Goal: Find specific page/section: Find specific page/section

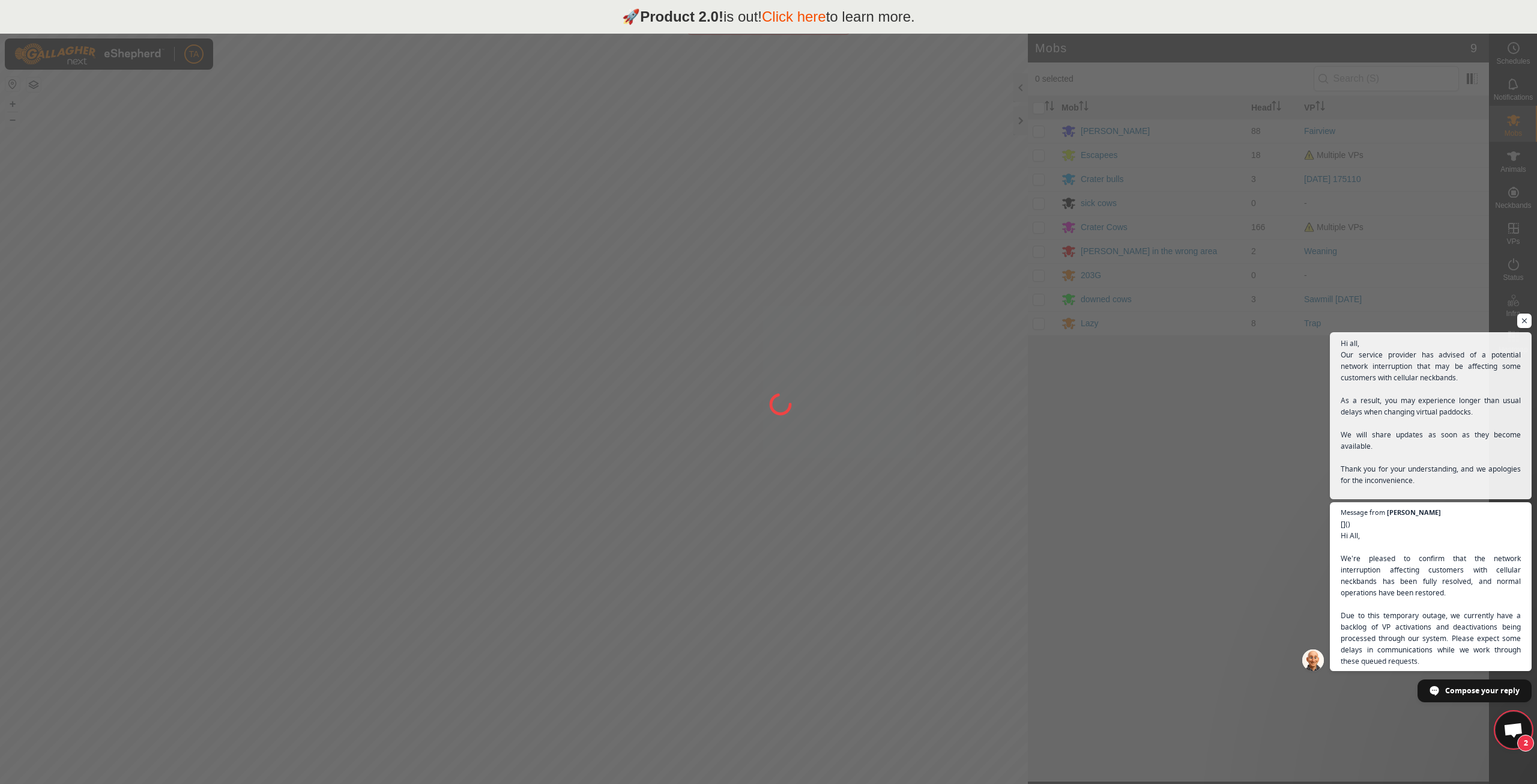
scroll to position [833, 0]
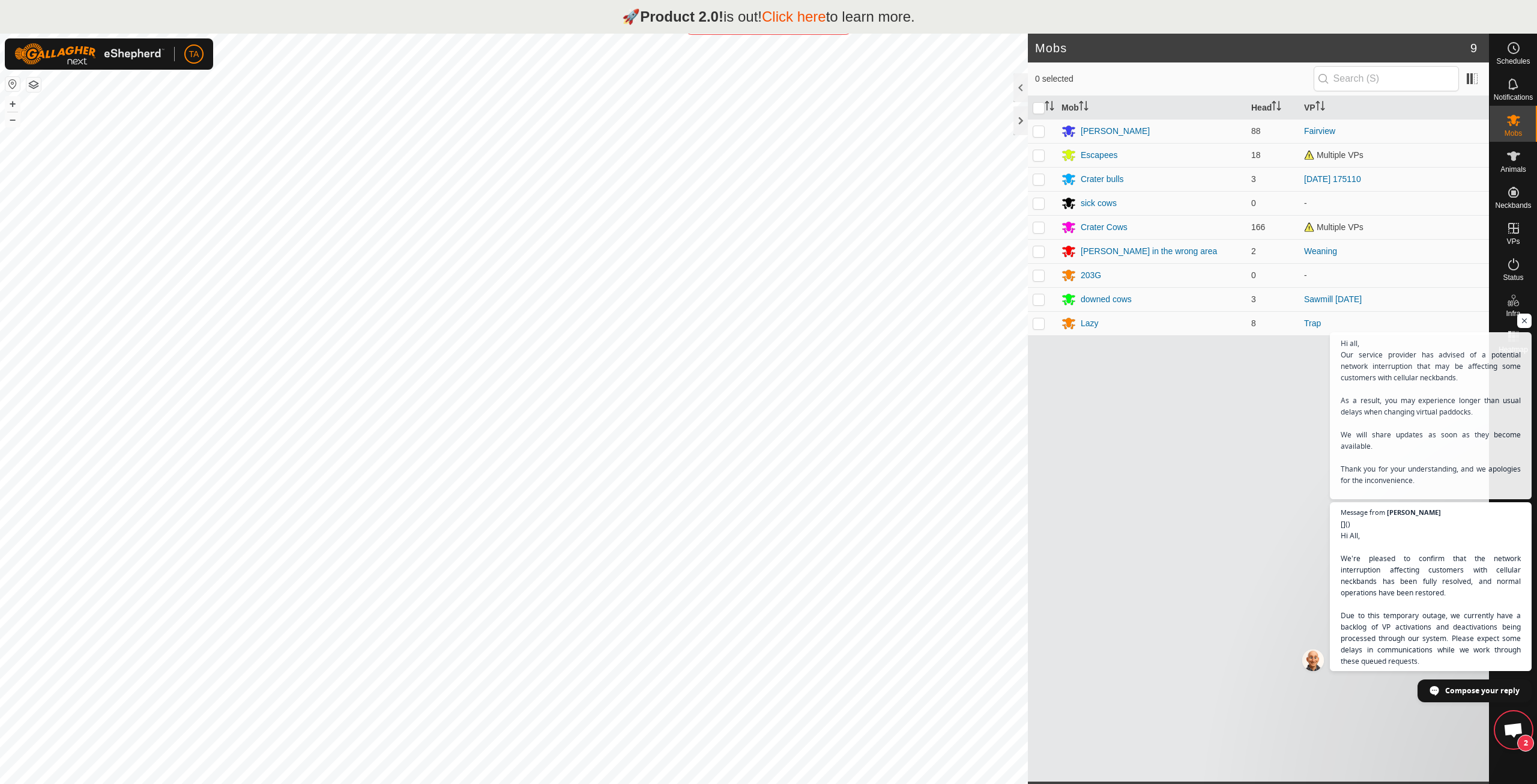
click at [1212, 443] on div "Mob Head VP Oliver cows 88 Fairview Escapees 18 Multiple VPs Crater bulls 3 202…" at bounding box center [1258, 439] width 461 height 685
click at [814, 23] on link "Click here" at bounding box center [794, 16] width 64 height 16
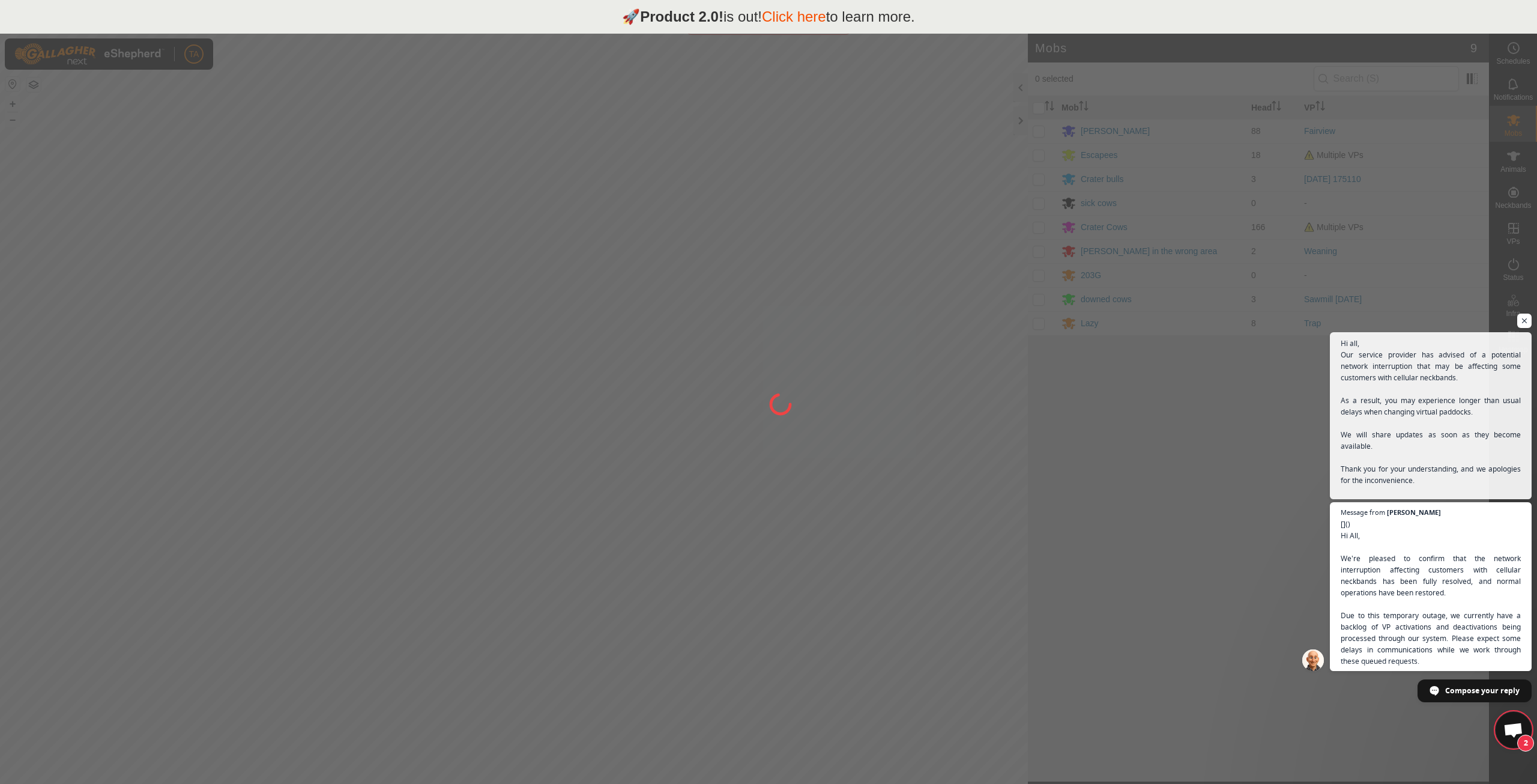
scroll to position [1311, 0]
click at [1526, 322] on span "Open chat" at bounding box center [1524, 320] width 15 height 15
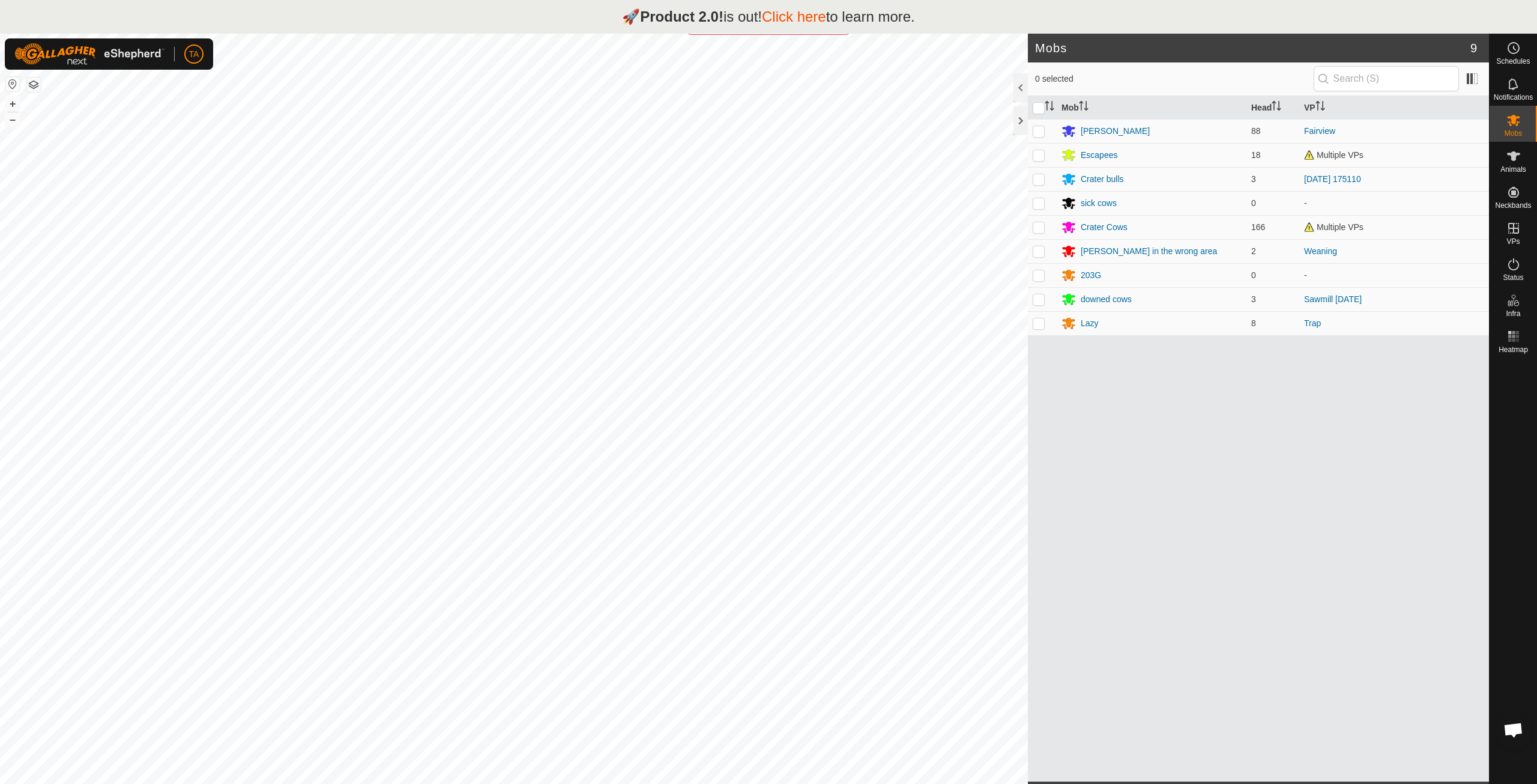
click at [795, 23] on link "Click here" at bounding box center [794, 16] width 64 height 16
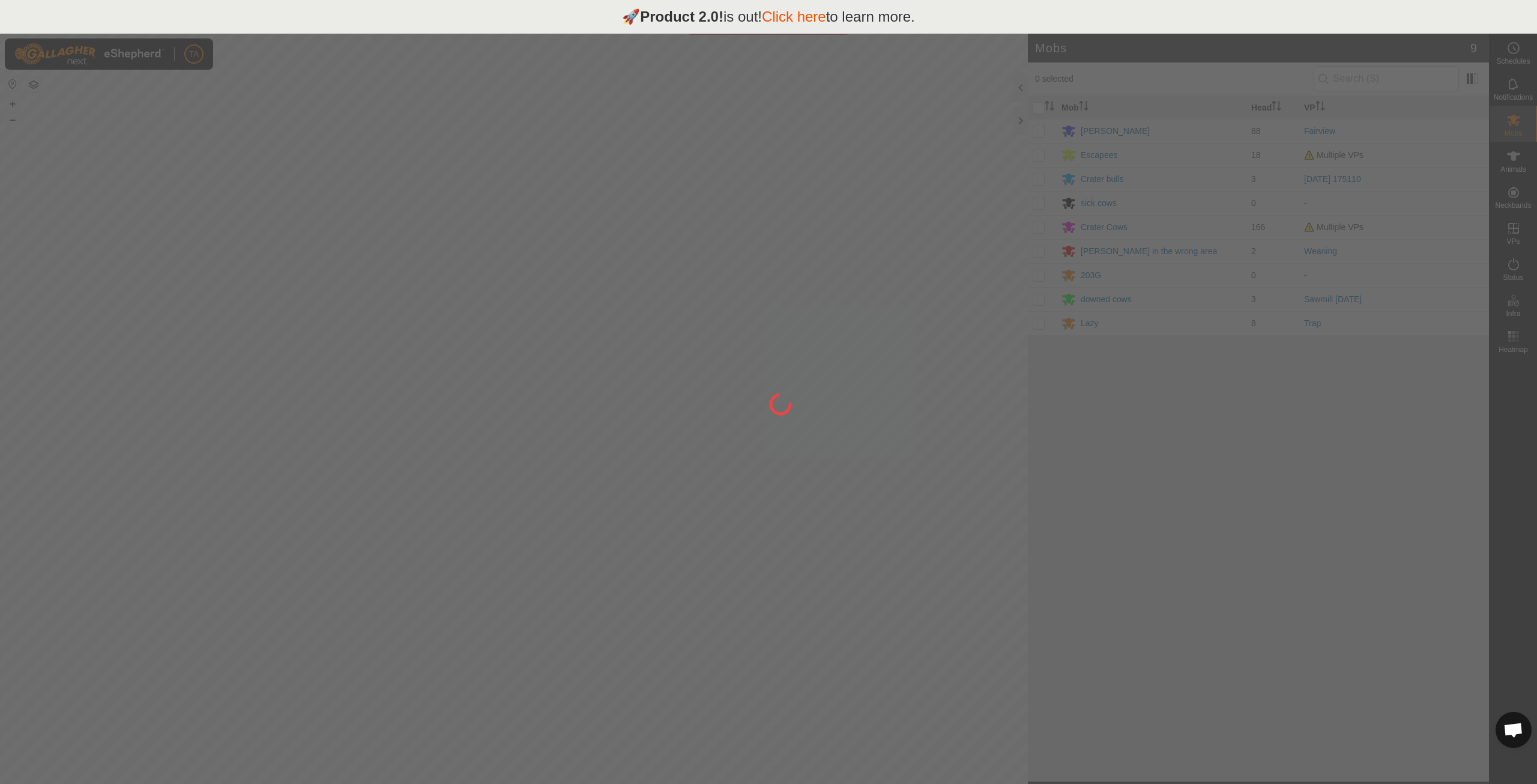
scroll to position [1311, 0]
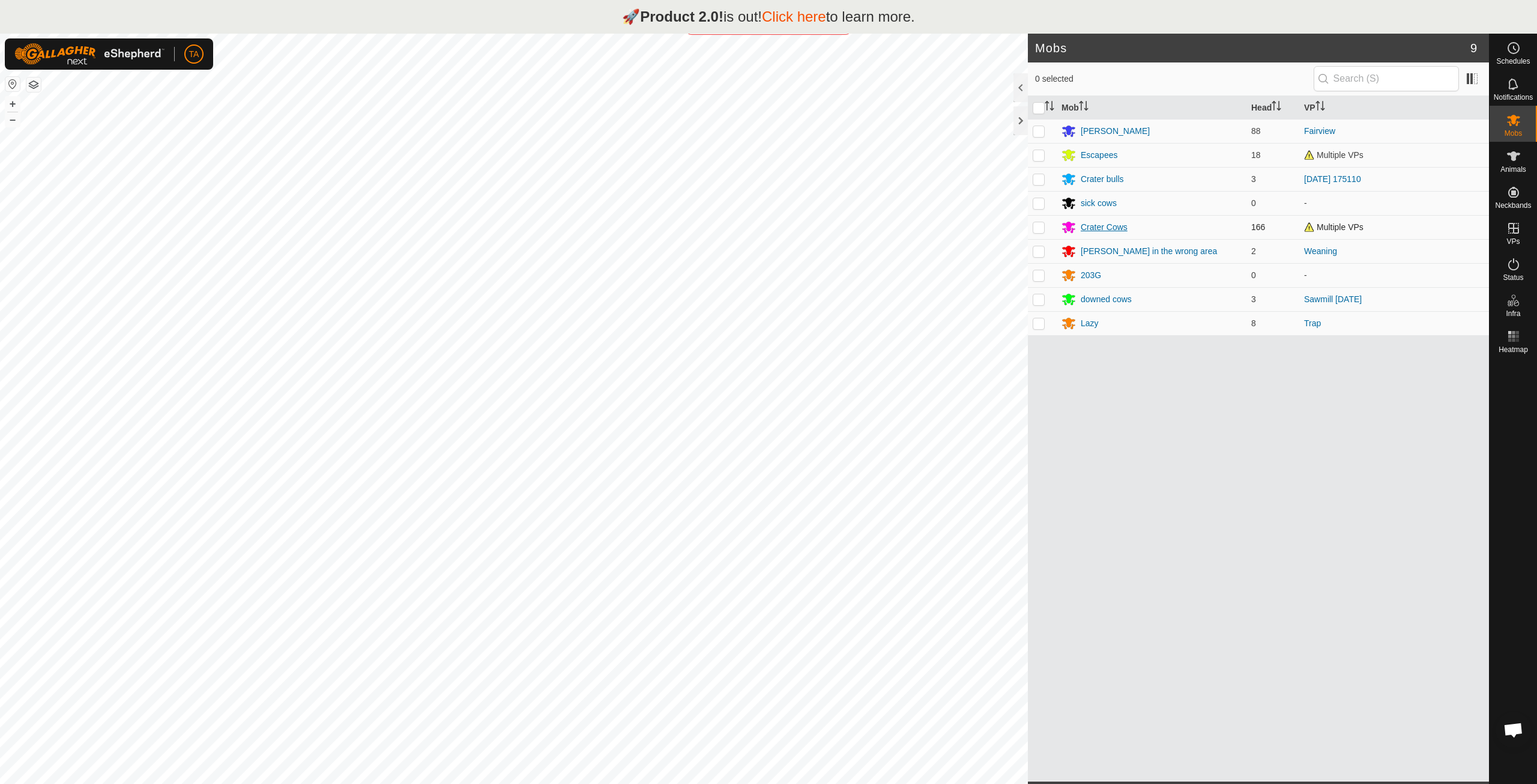
click at [1100, 230] on div "Crater Cows" at bounding box center [1104, 227] width 47 height 13
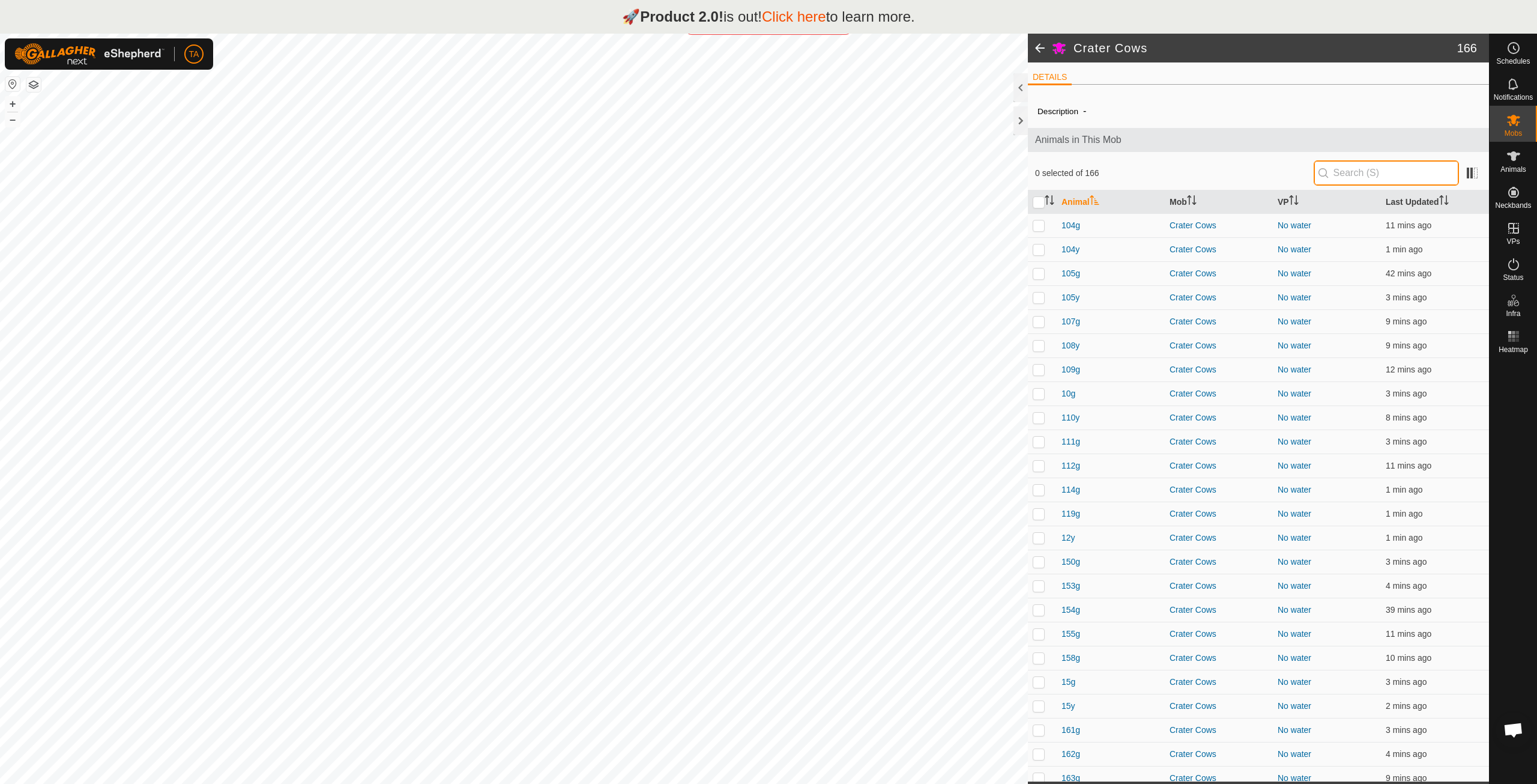
click at [1341, 168] on input "text" at bounding box center [1387, 173] width 146 height 25
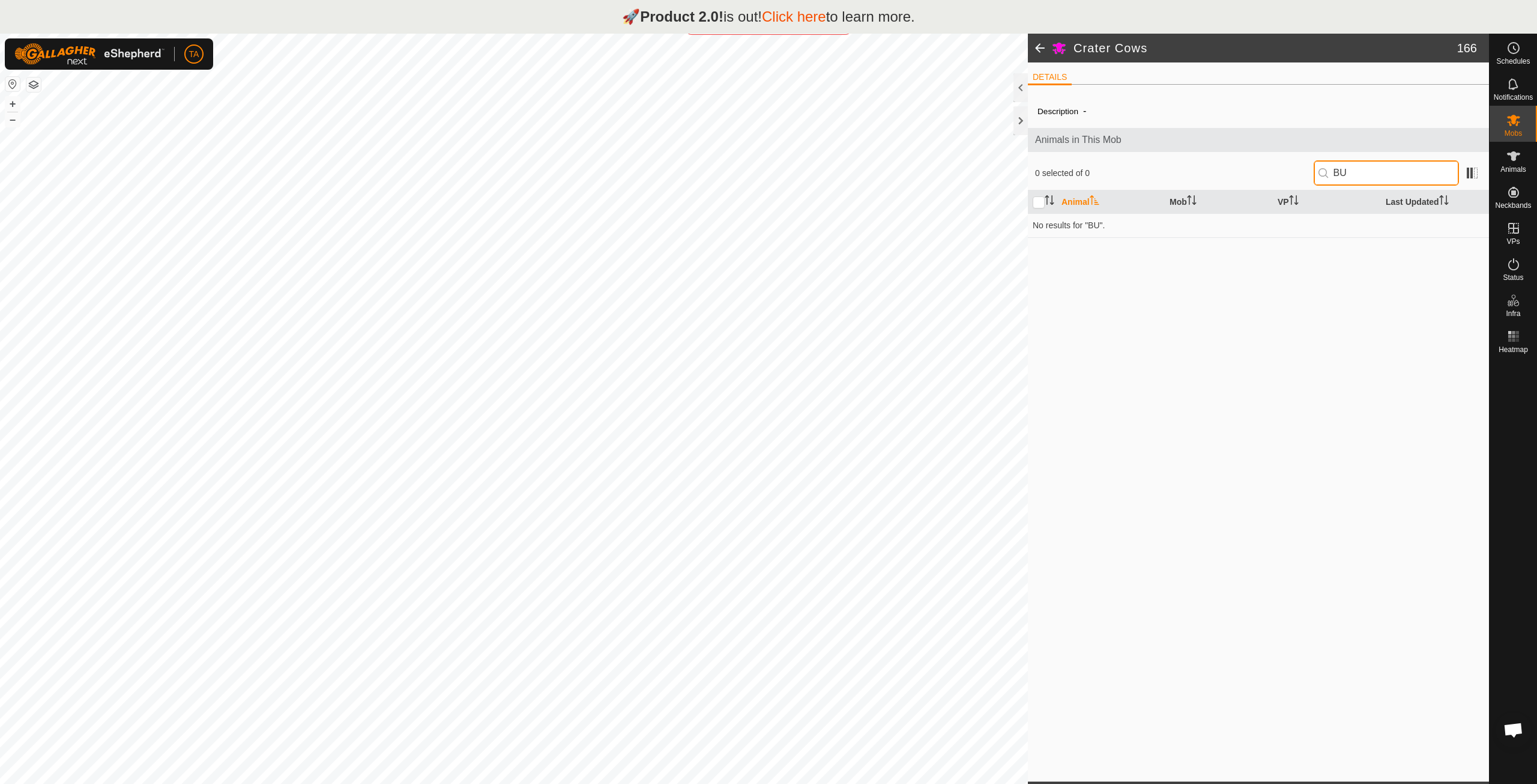
type input "B"
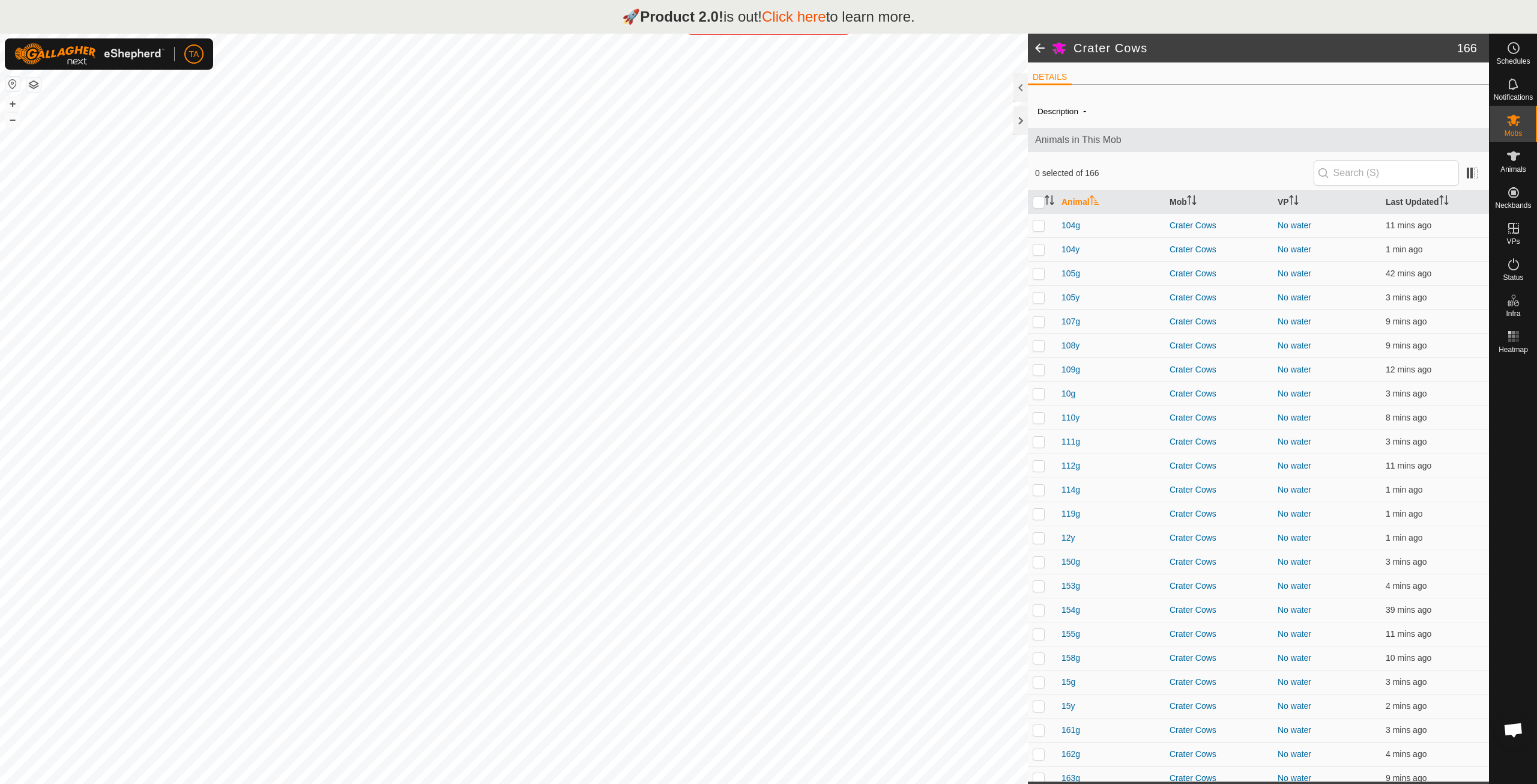
click at [1034, 49] on span at bounding box center [1039, 49] width 24 height 29
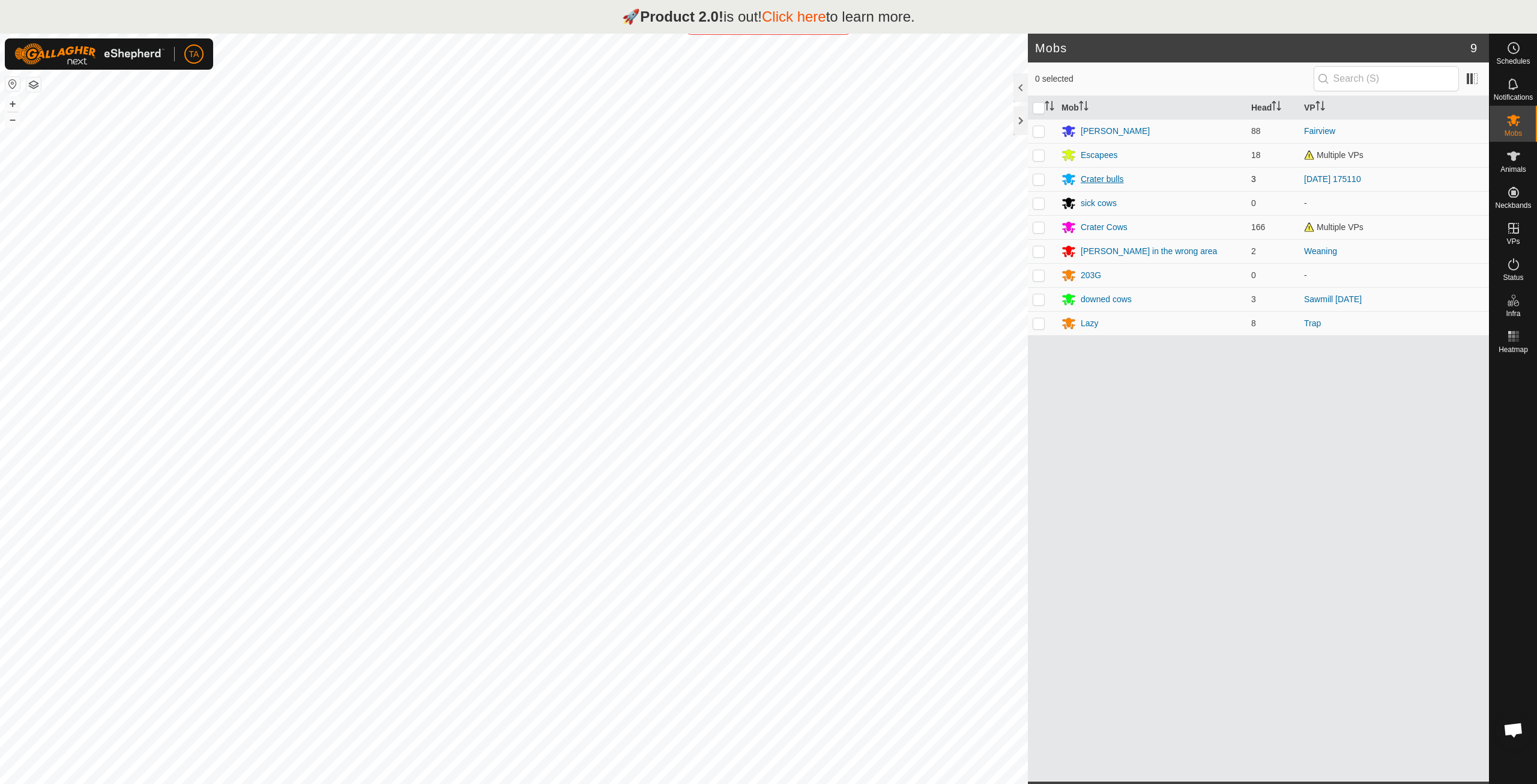
click at [1098, 179] on div "Crater bulls" at bounding box center [1102, 179] width 44 height 13
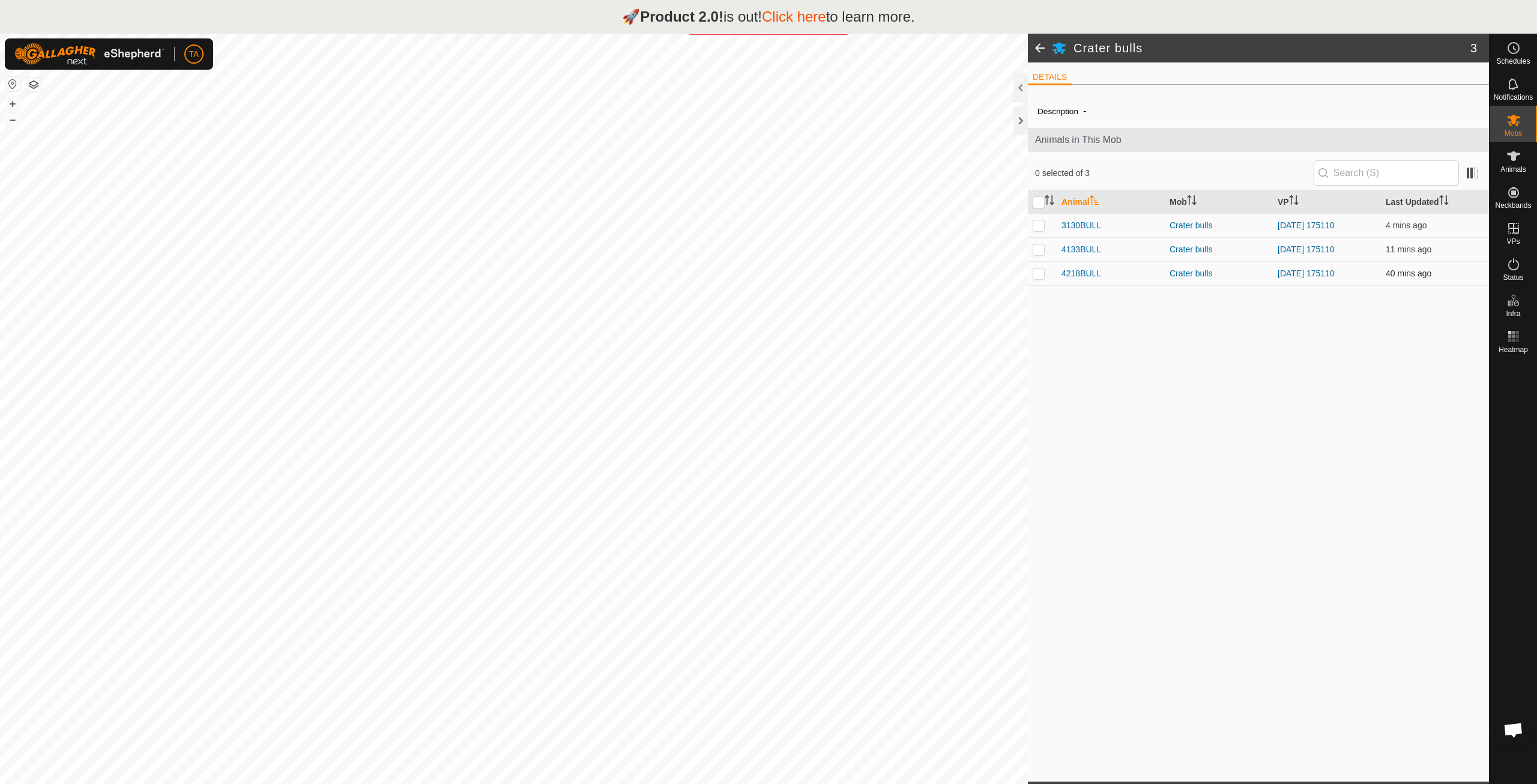
click at [1036, 267] on td at bounding box center [1042, 273] width 29 height 24
checkbox input "true"
click at [1040, 228] on p-checkbox at bounding box center [1038, 225] width 12 height 10
checkbox input "true"
click at [1043, 275] on p-checkbox at bounding box center [1038, 274] width 12 height 10
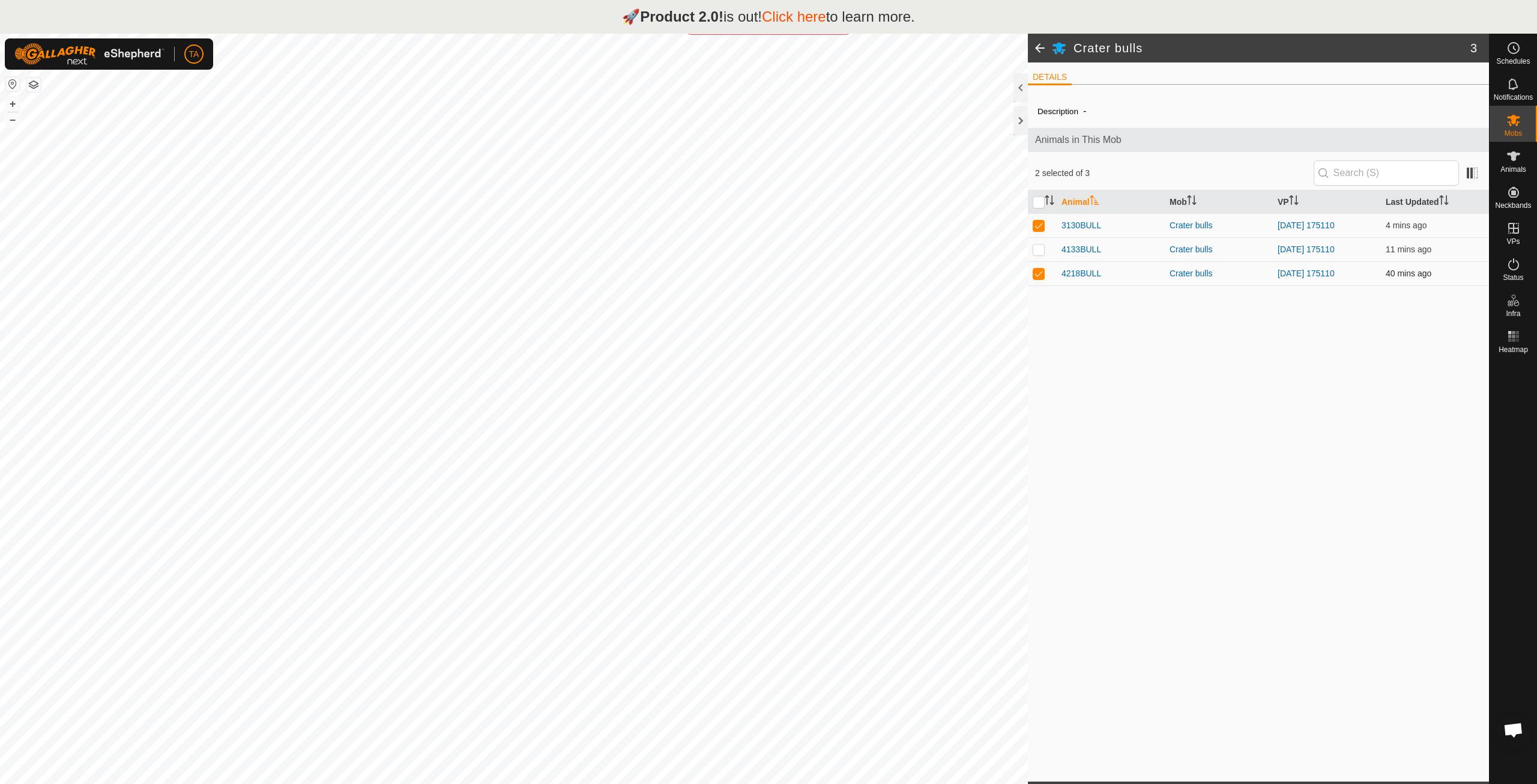
checkbox input "false"
click at [1030, 229] on td at bounding box center [1042, 225] width 29 height 24
checkbox input "false"
click at [1527, 735] on span "Open chat" at bounding box center [1513, 729] width 36 height 36
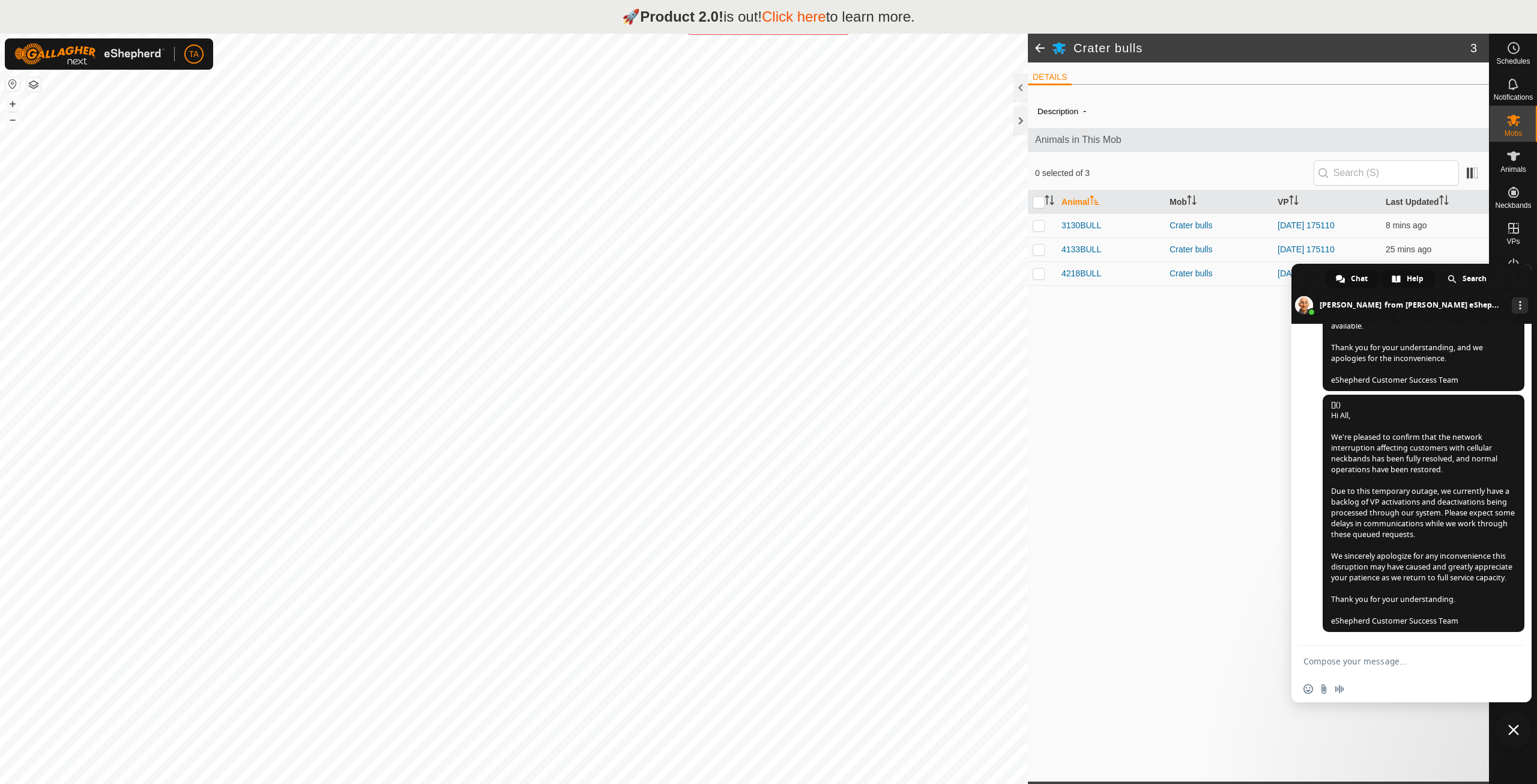
click at [1424, 279] on div "Help" at bounding box center [1408, 278] width 54 height 18
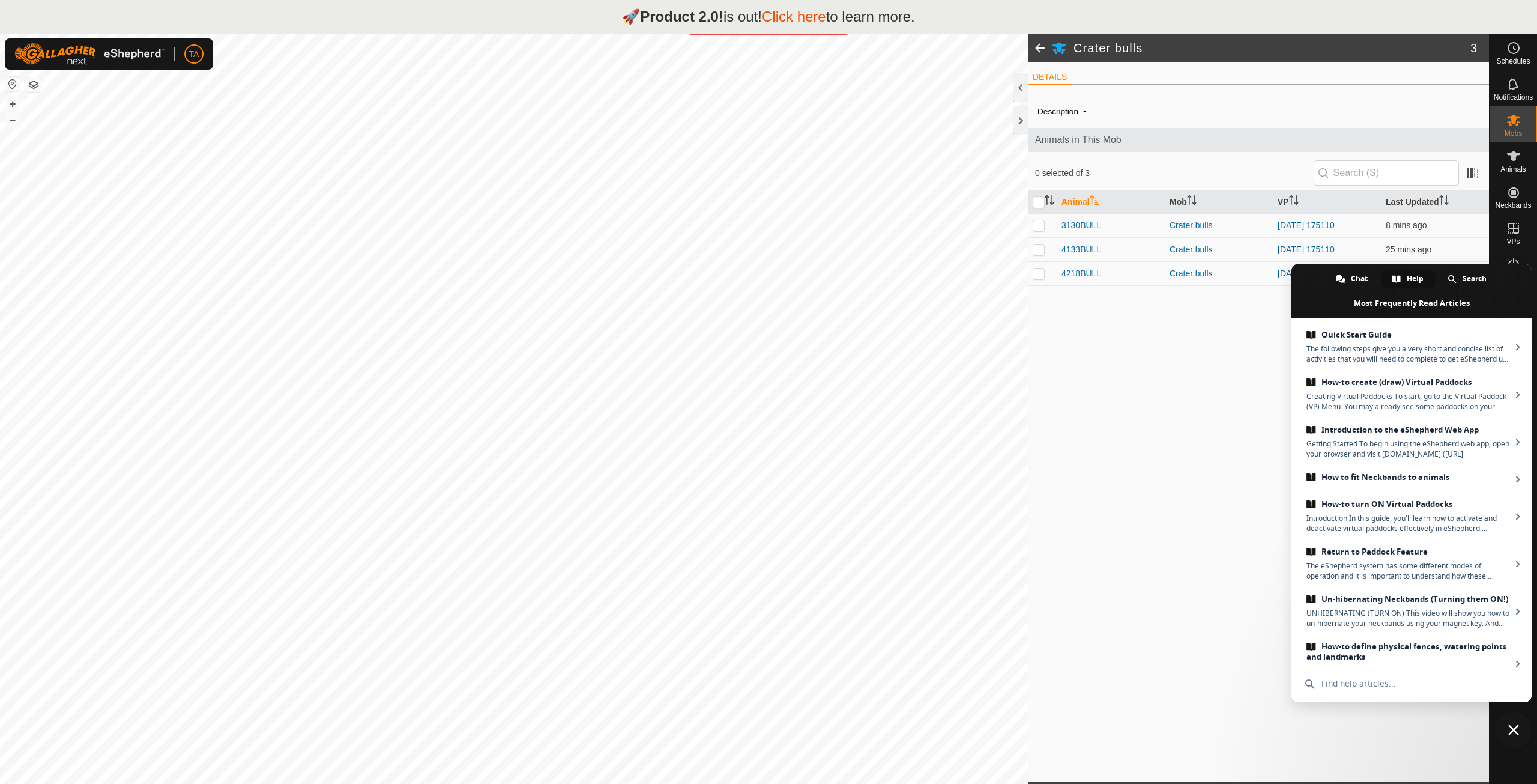
click at [1214, 404] on div "Description - Animals in This Mob 0 selected of 3 Animal Mob VP Last Updated 31…" at bounding box center [1258, 438] width 461 height 687
click at [1513, 732] on span "Close chat" at bounding box center [1513, 729] width 11 height 11
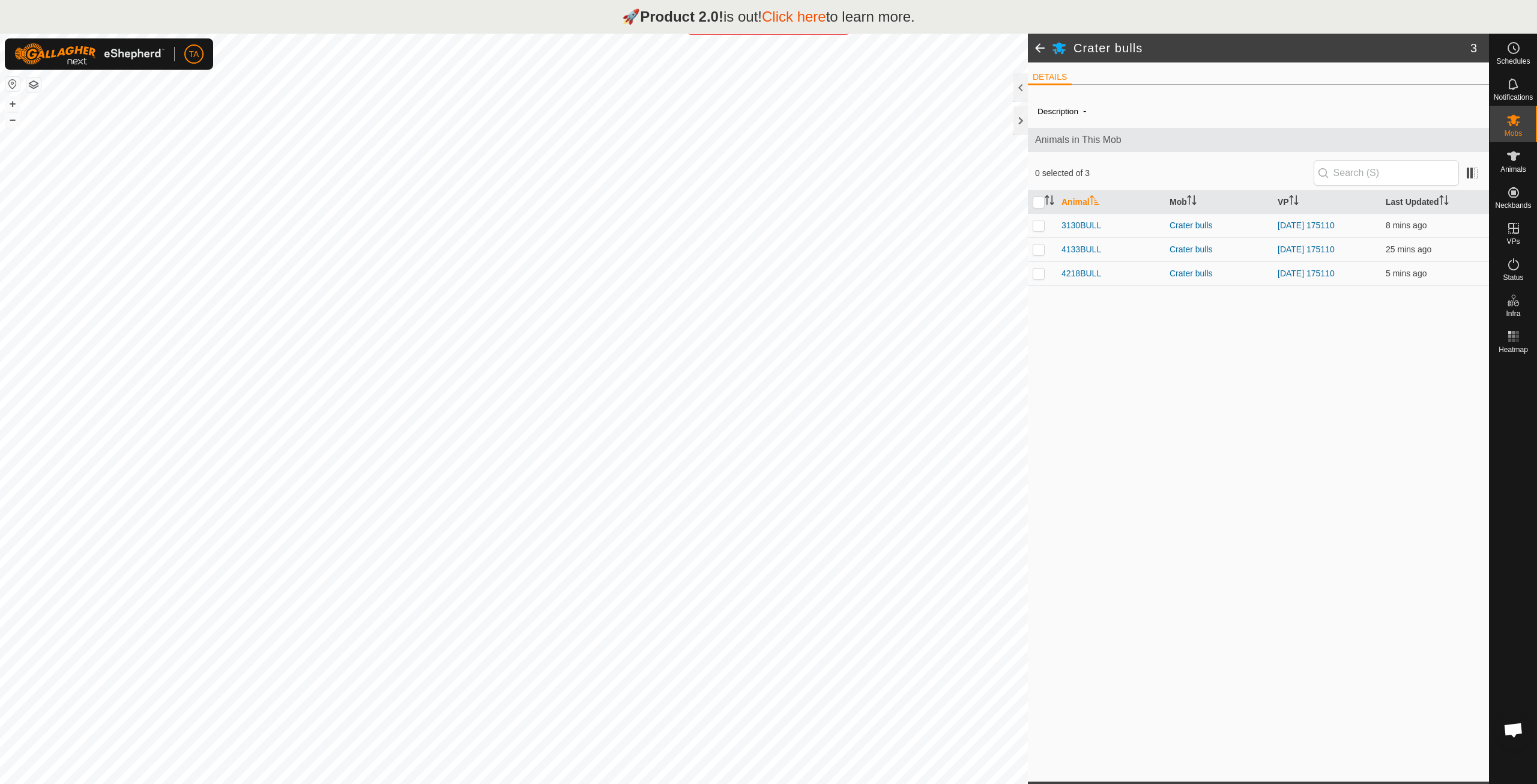
click at [1039, 50] on span at bounding box center [1039, 49] width 24 height 29
